Goal: Transaction & Acquisition: Purchase product/service

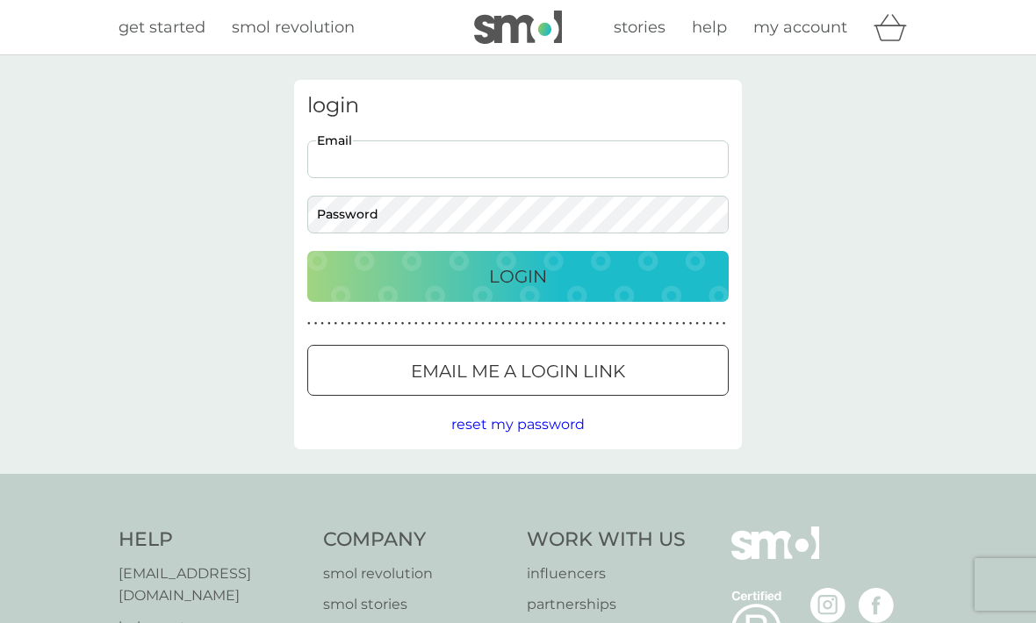
type input "[EMAIL_ADDRESS][DOMAIN_NAME]"
click at [518, 276] on button "Login" at bounding box center [517, 276] width 421 height 51
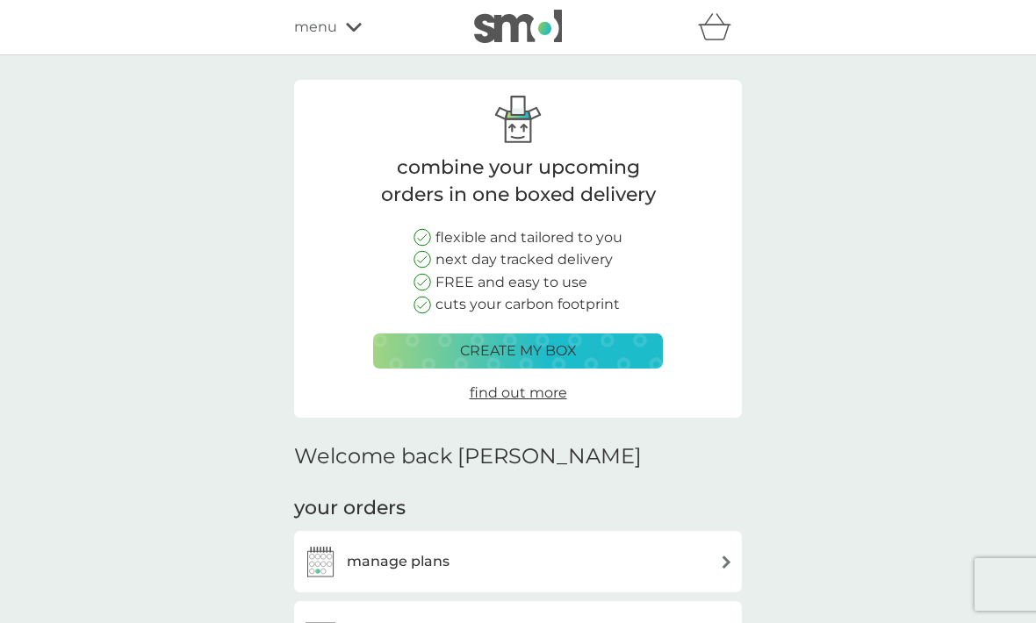
click at [344, 35] on div "menu" at bounding box center [368, 27] width 149 height 23
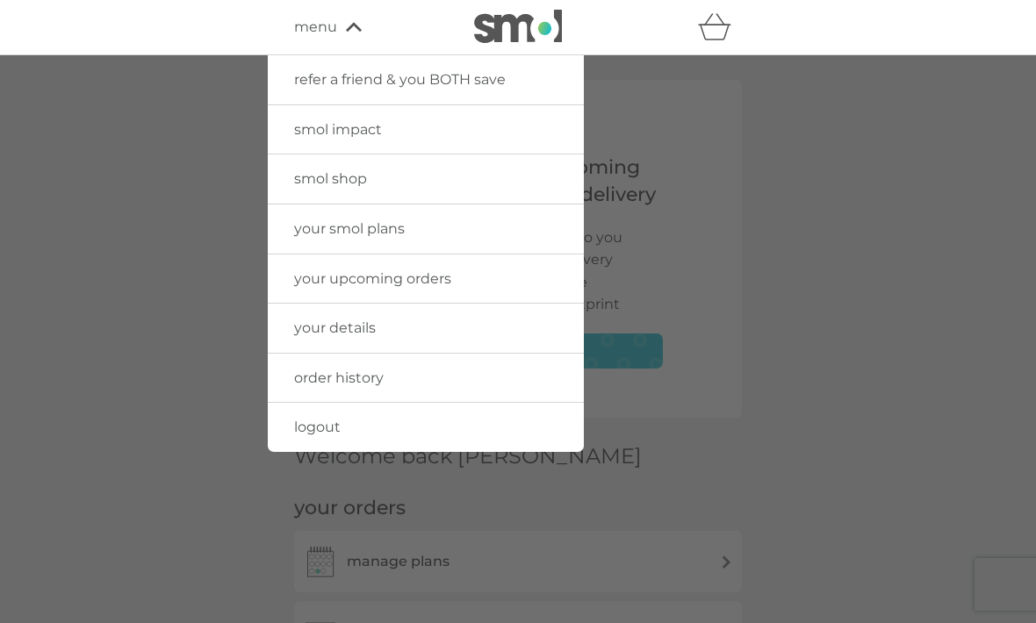
click at [323, 184] on span "smol shop" at bounding box center [330, 178] width 73 height 17
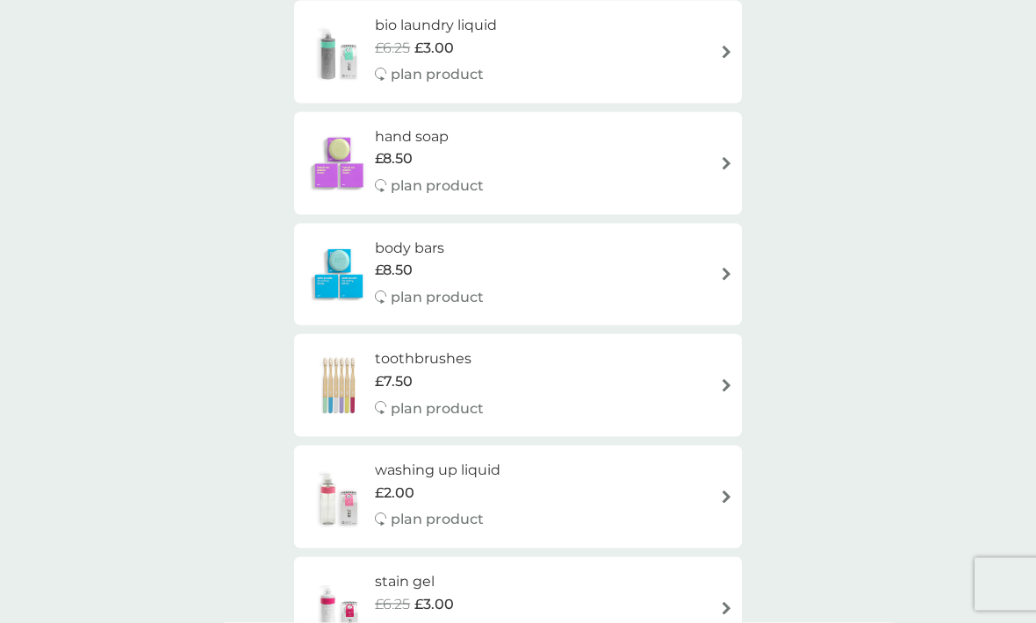
scroll to position [1403, 0]
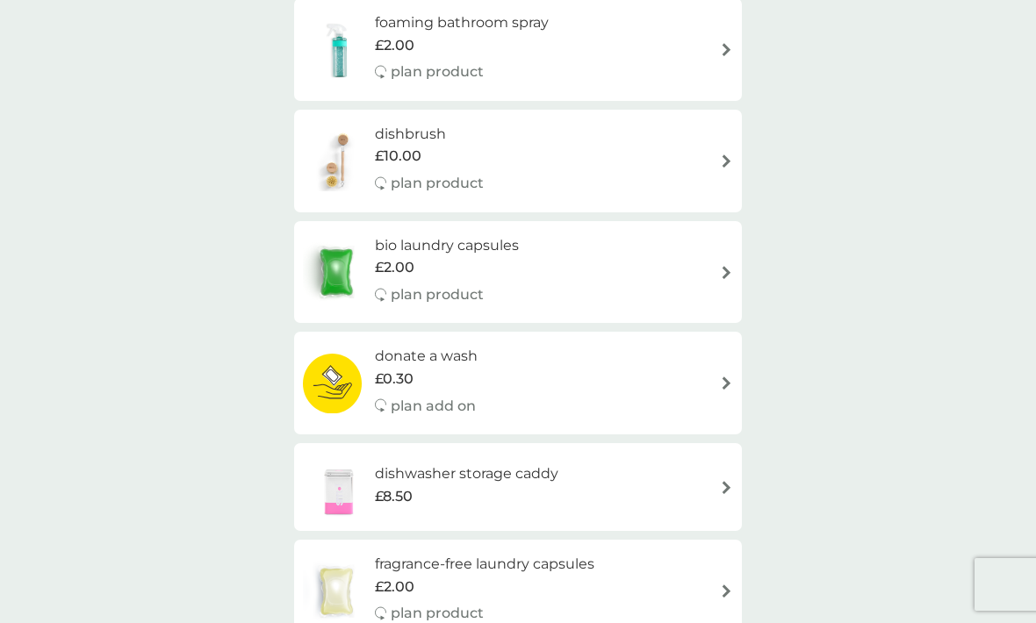
click at [720, 266] on img at bounding box center [726, 272] width 13 height 13
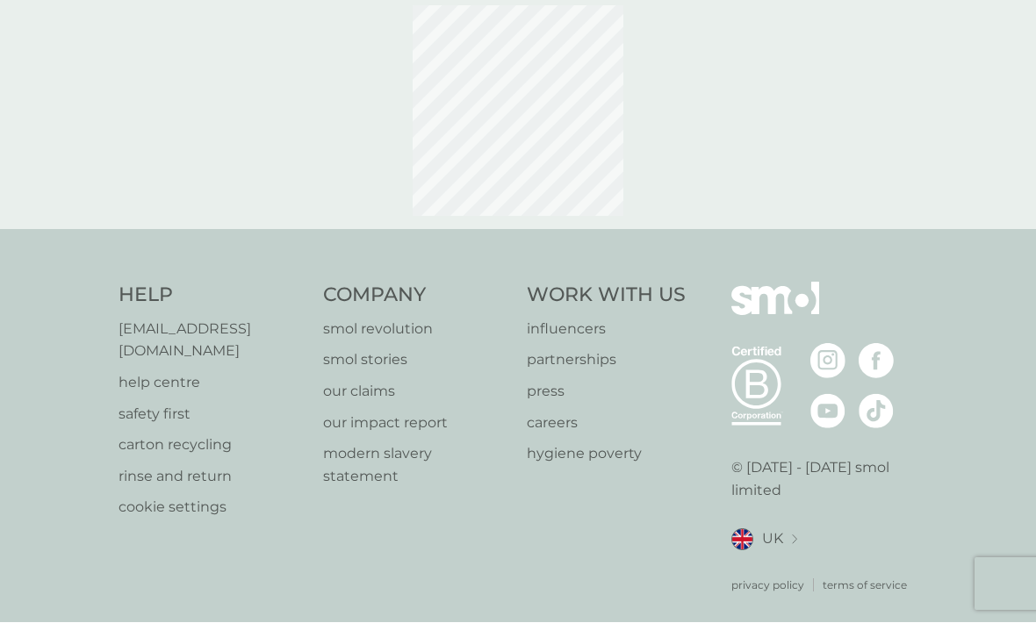
scroll to position [58, 0]
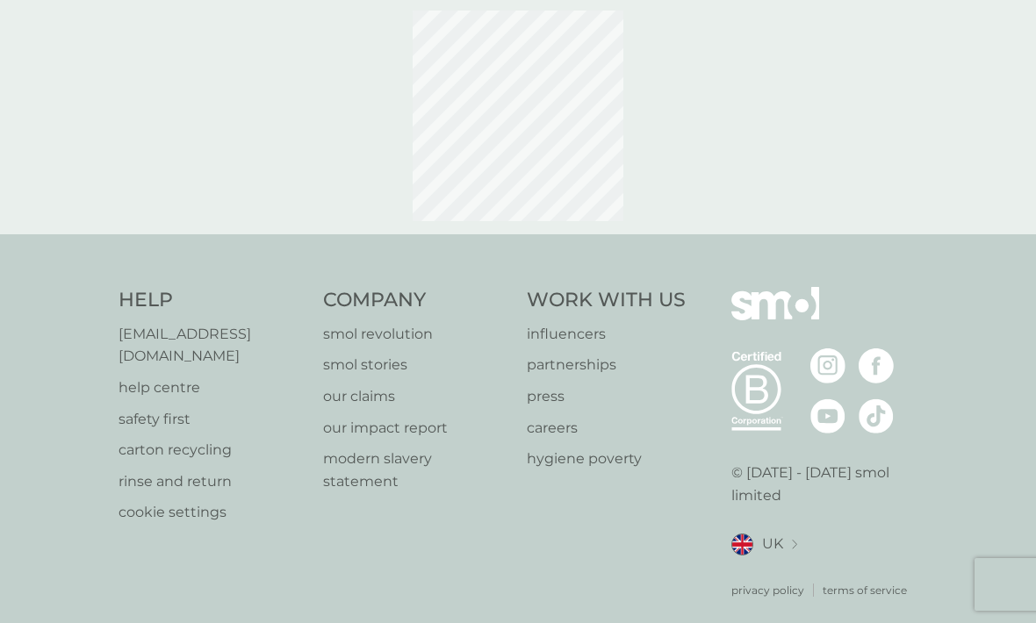
select select "42"
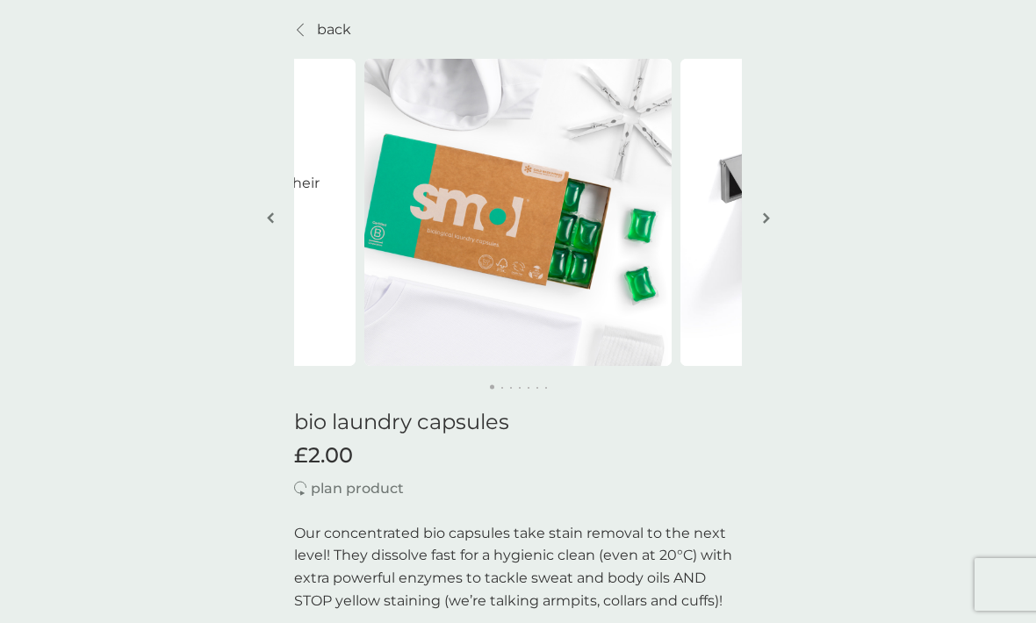
scroll to position [0, 0]
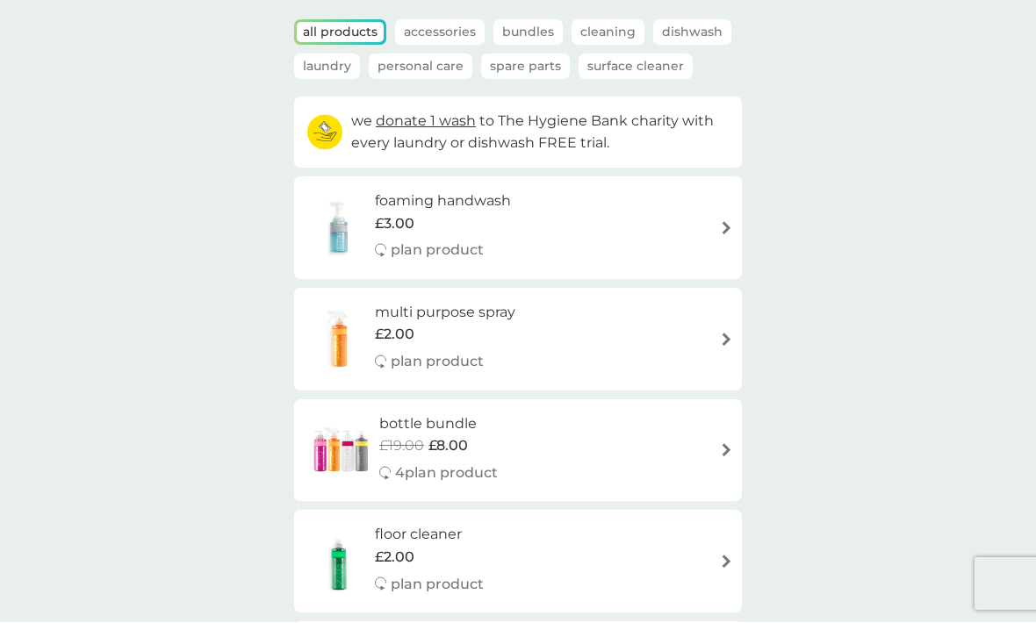
scroll to position [112, 0]
